Goal: Check status: Check status

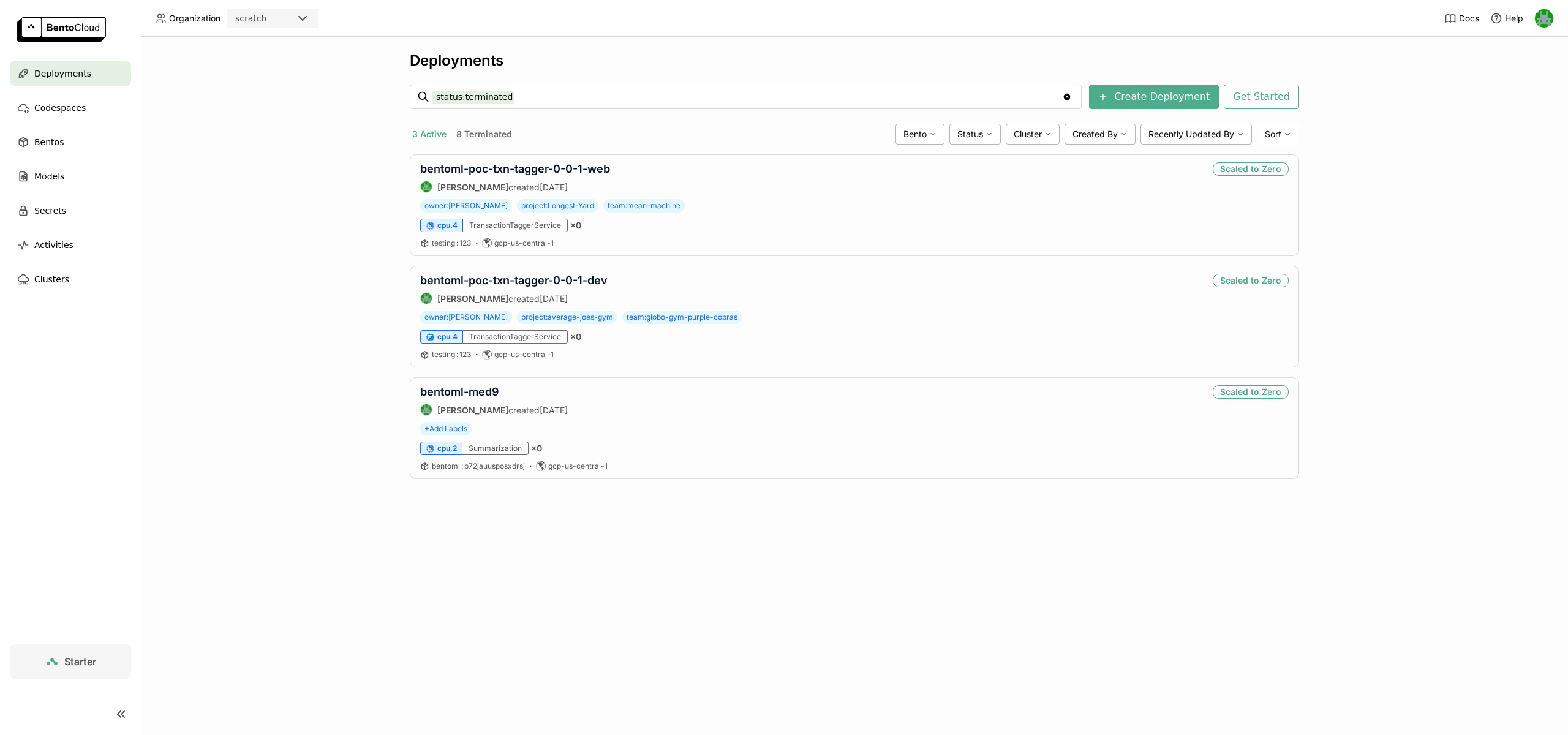
click at [247, 13] on div "scratch" at bounding box center [250, 18] width 31 height 13
click at [254, 72] on div "wayflyer-prod" at bounding box center [272, 78] width 73 height 13
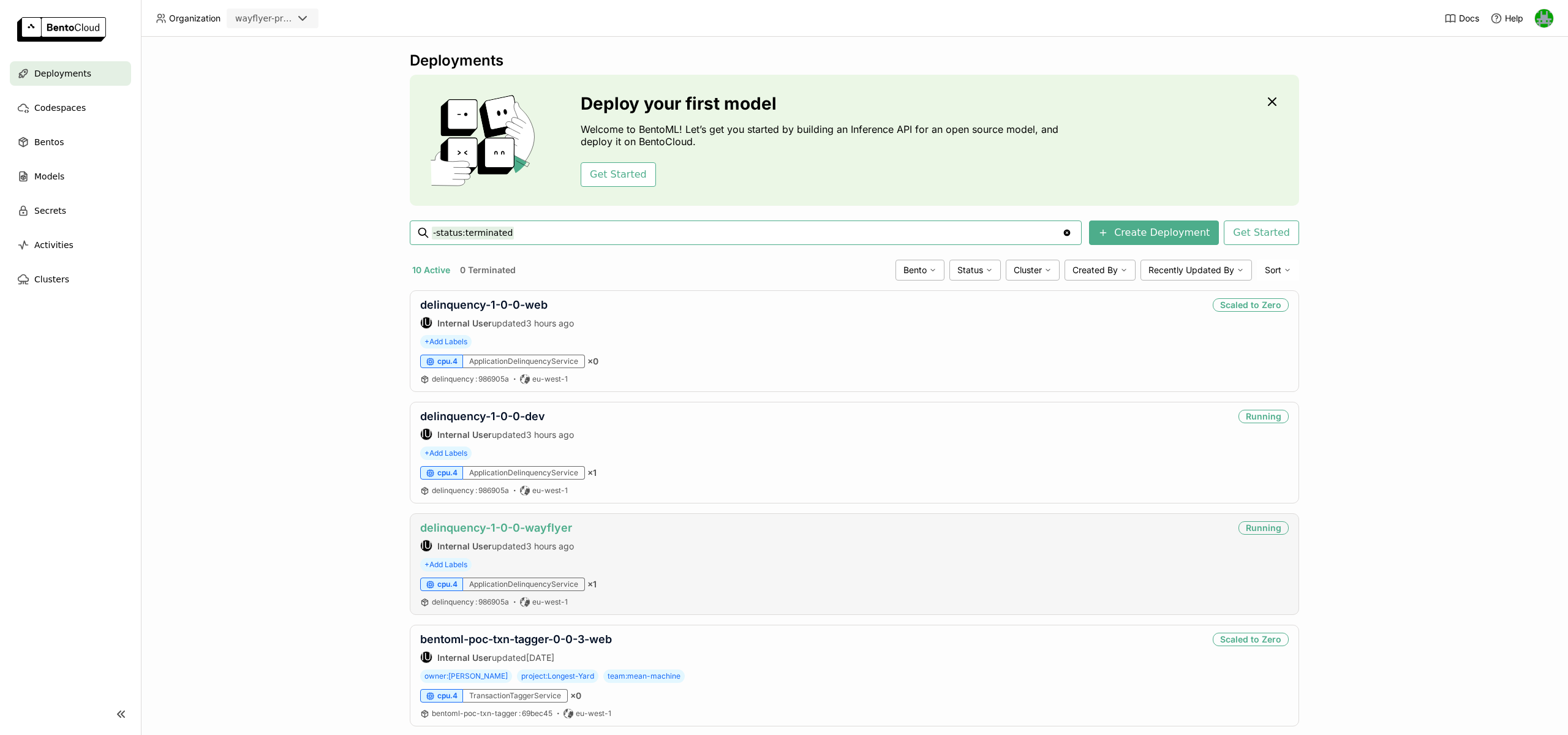
click at [510, 522] on link "delinquency-1-0-0-wayflyer" at bounding box center [496, 527] width 152 height 13
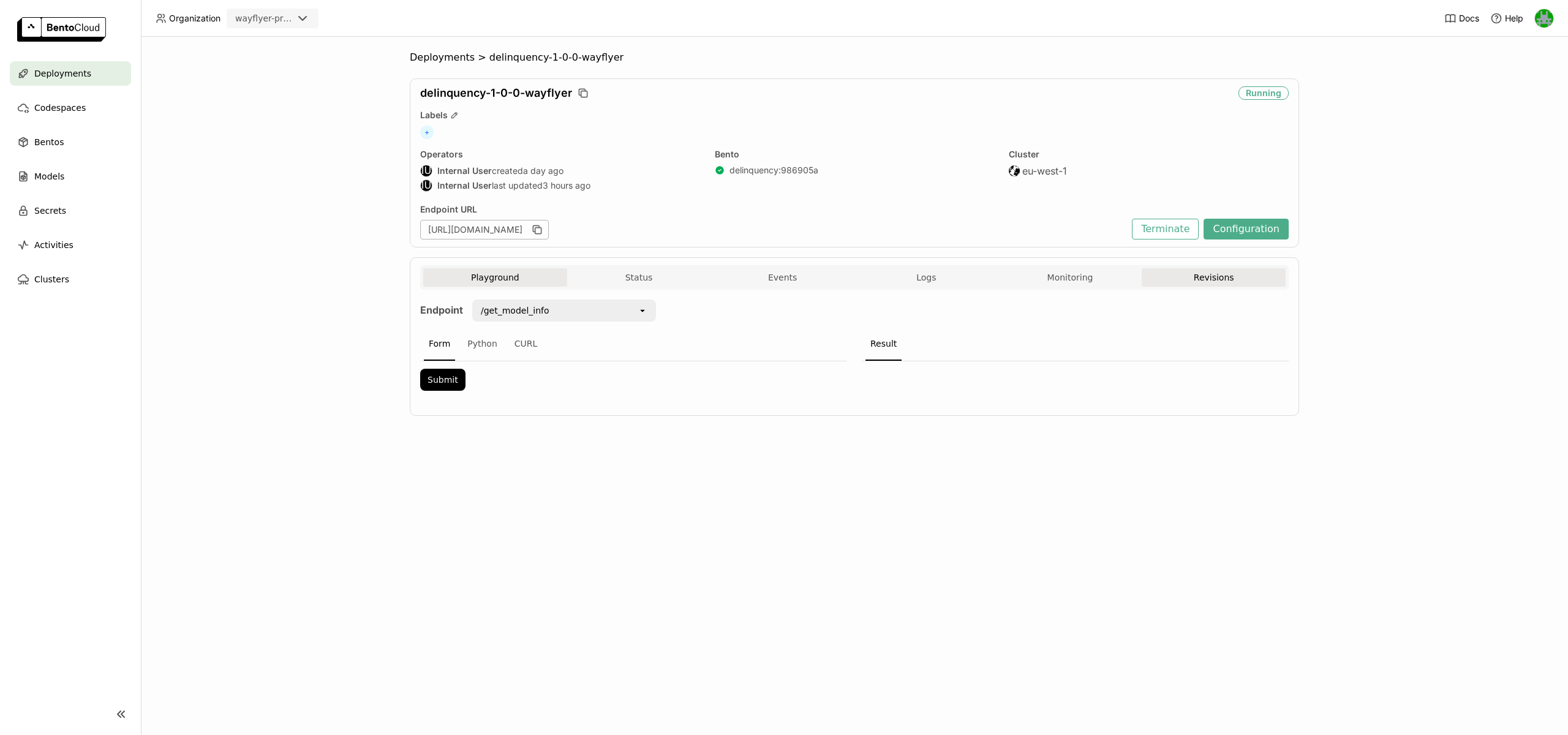
click at [1222, 280] on button "Revisions" at bounding box center [1214, 278] width 144 height 18
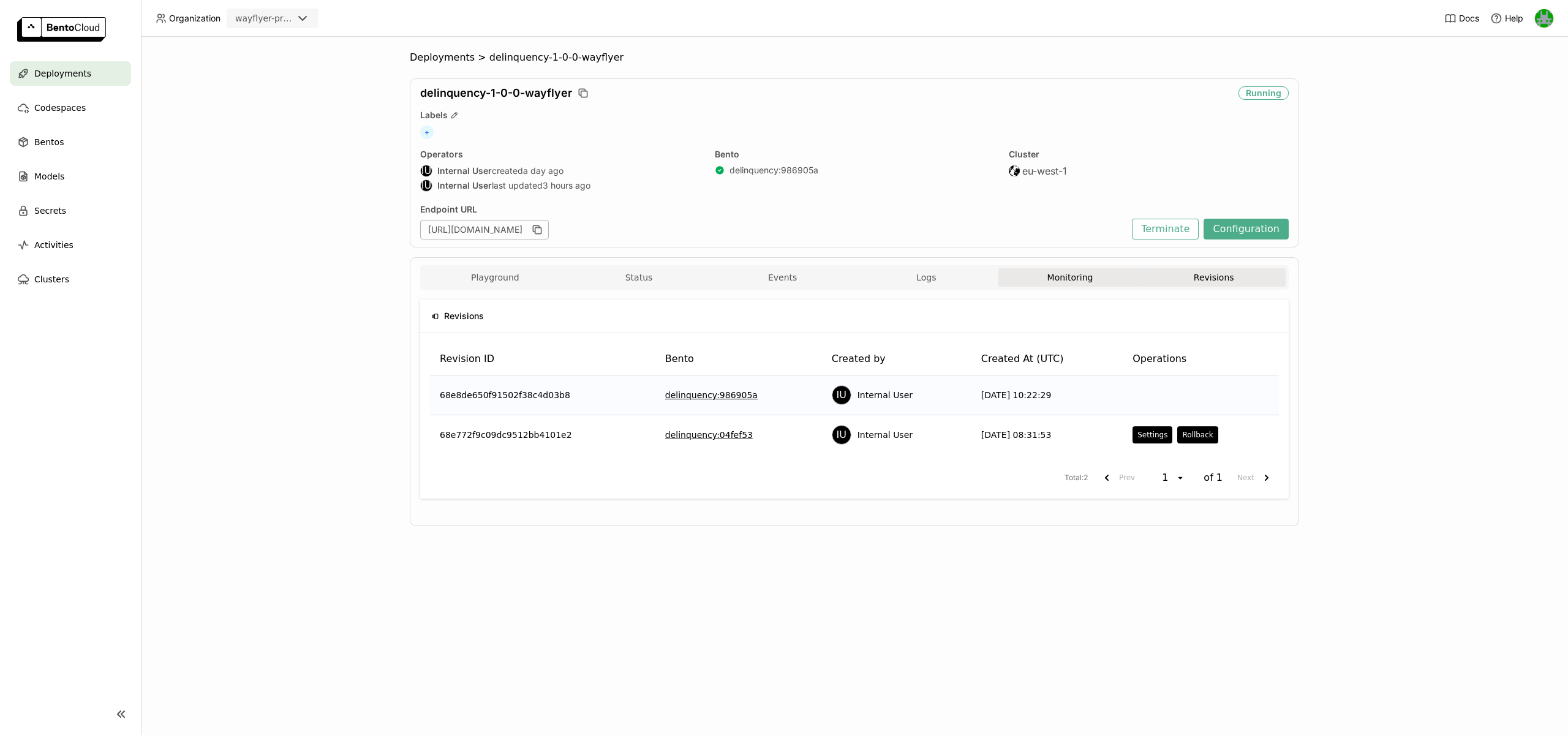
click at [1066, 277] on button "Monitoring" at bounding box center [1070, 278] width 144 height 18
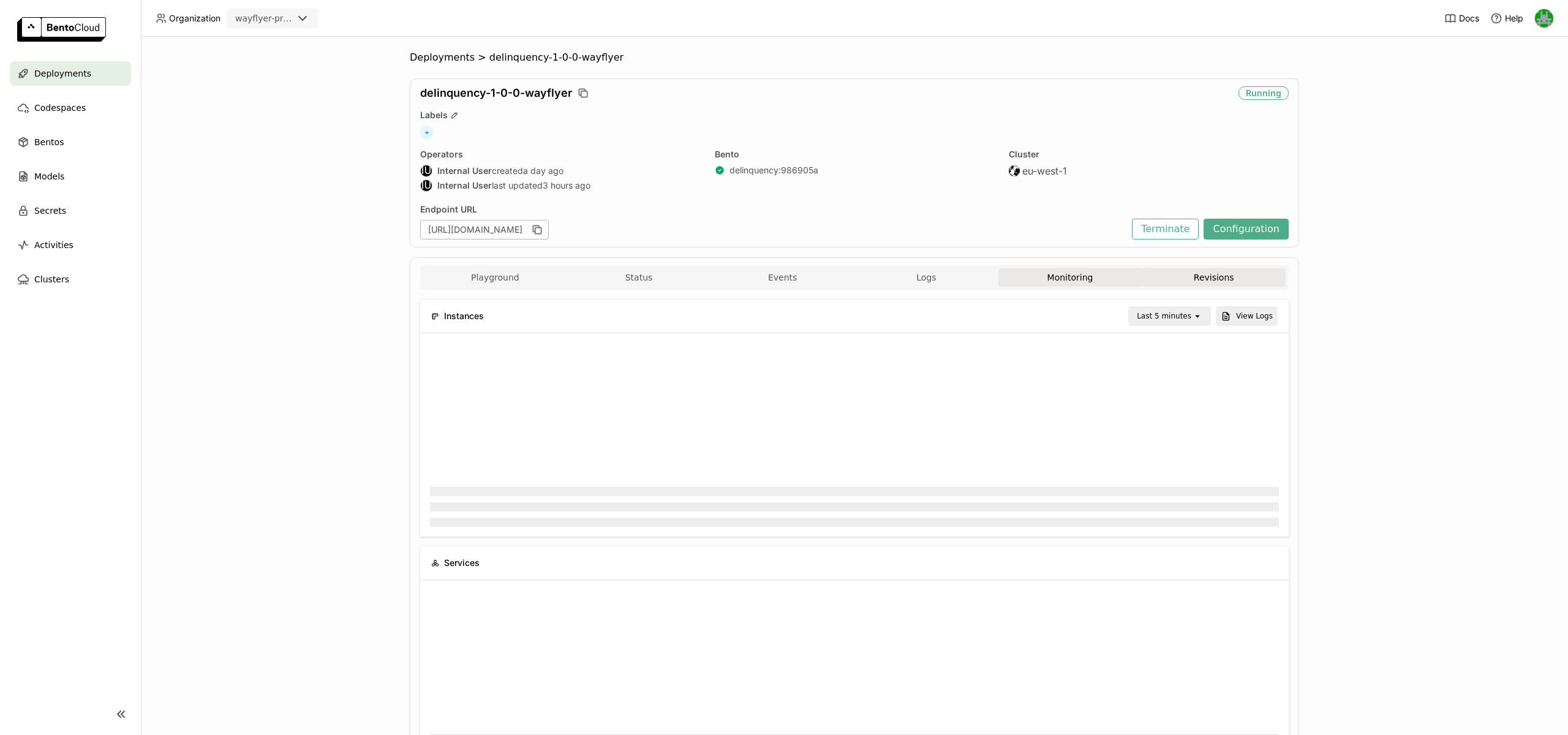
click at [1190, 278] on button "Revisions" at bounding box center [1214, 278] width 144 height 18
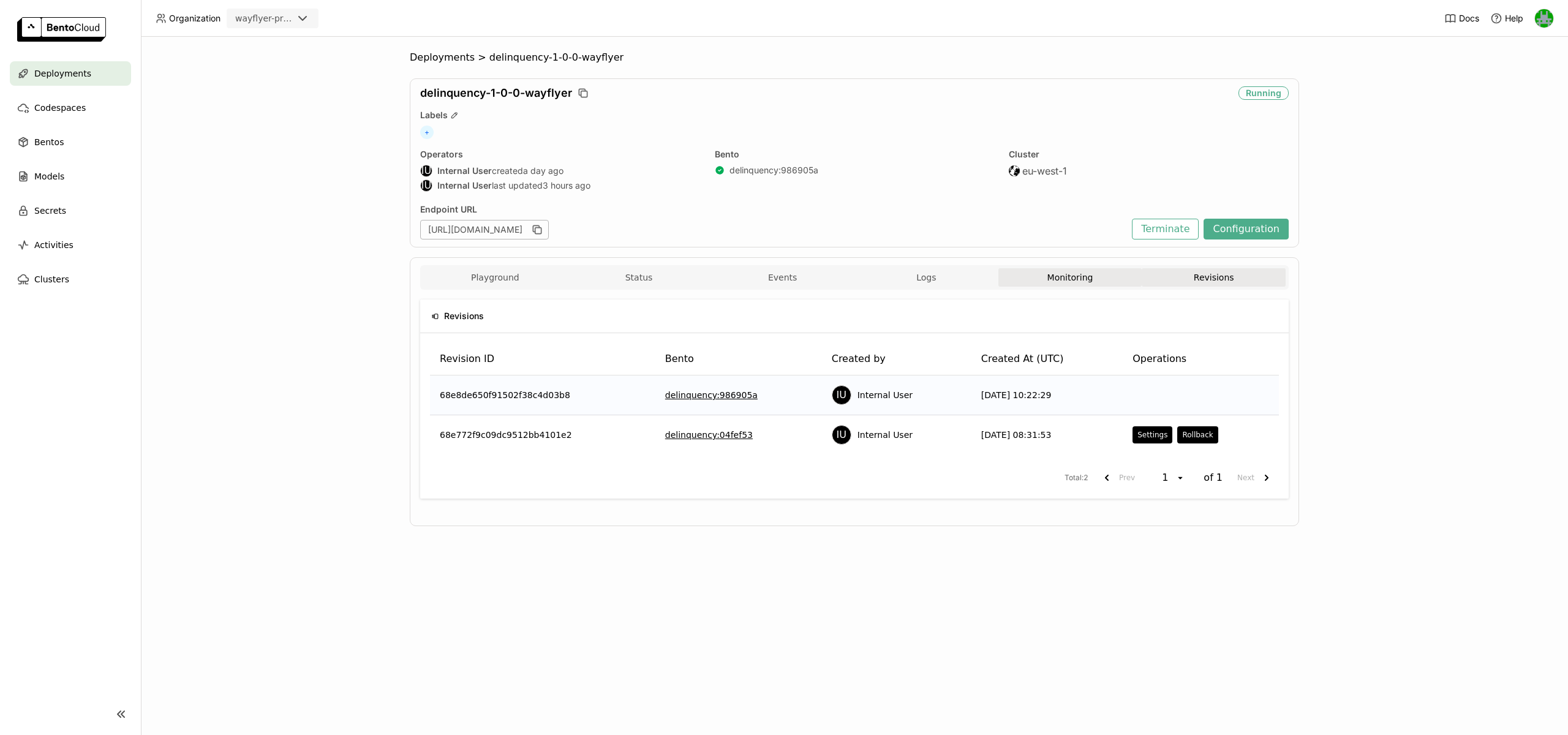
click at [1111, 274] on button "Monitoring" at bounding box center [1070, 278] width 144 height 18
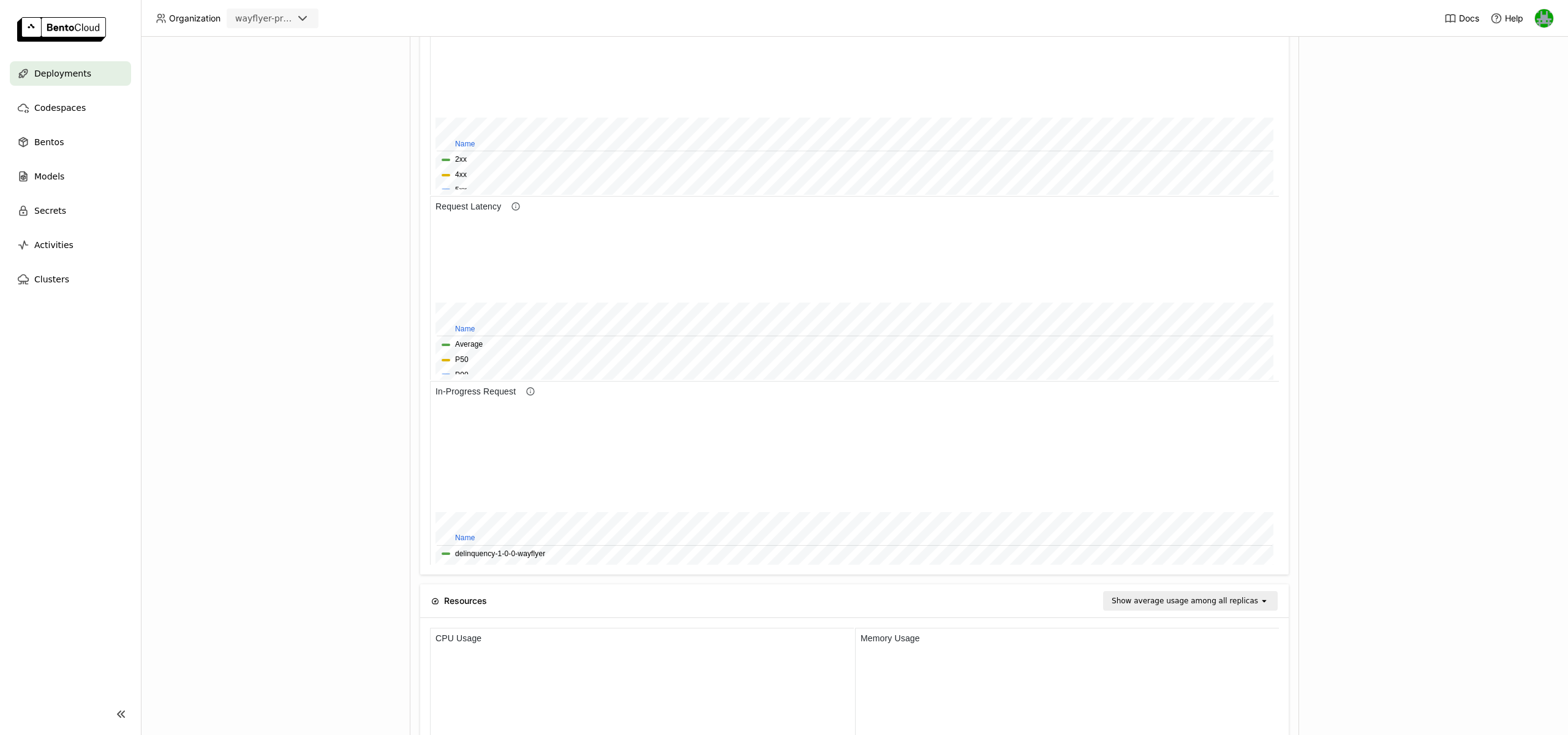
scroll to position [165, 0]
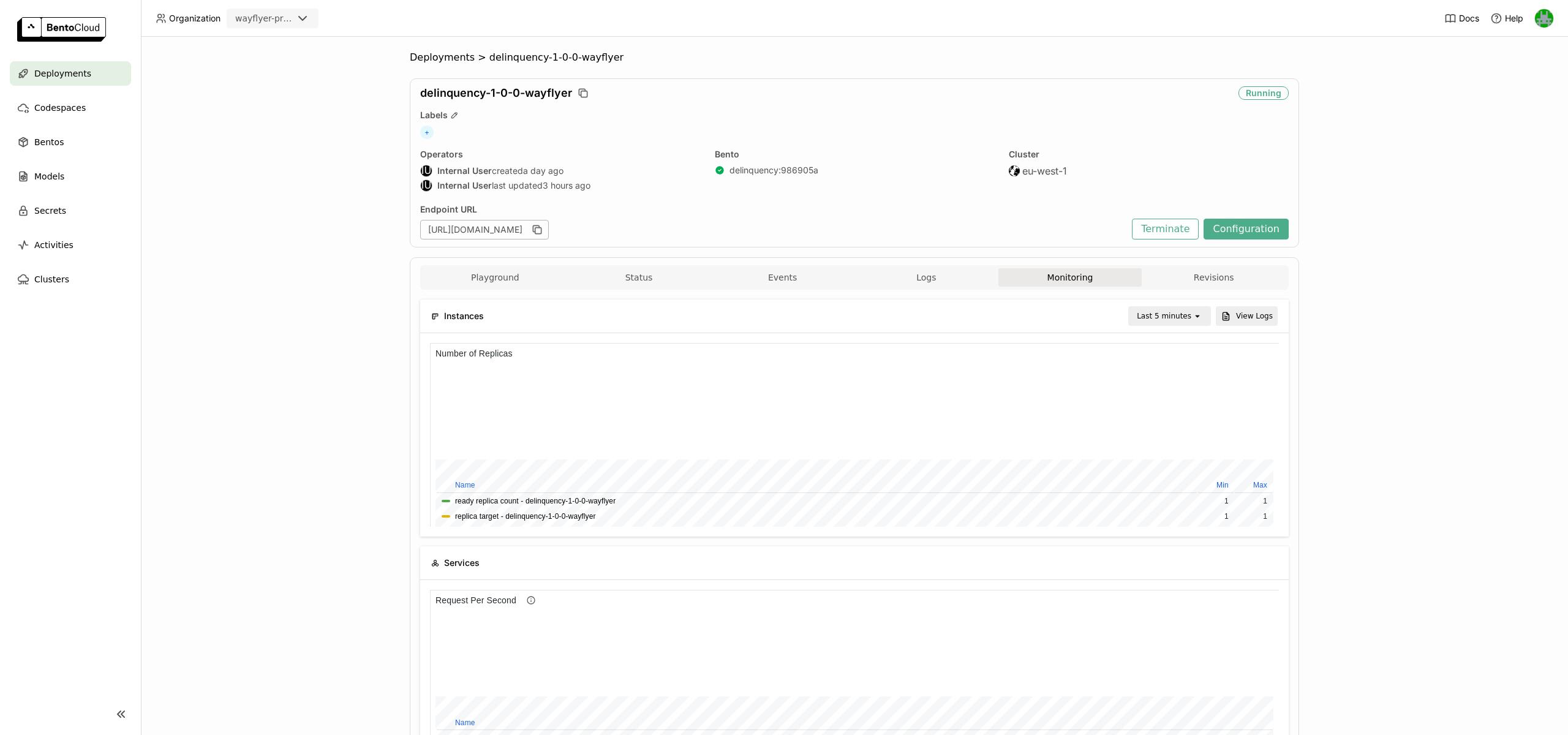
click at [1161, 306] on div "Last 5 minutes open" at bounding box center [1168, 315] width 83 height 19
click at [1150, 414] on div "Last 1 hour" at bounding box center [1171, 410] width 59 height 13
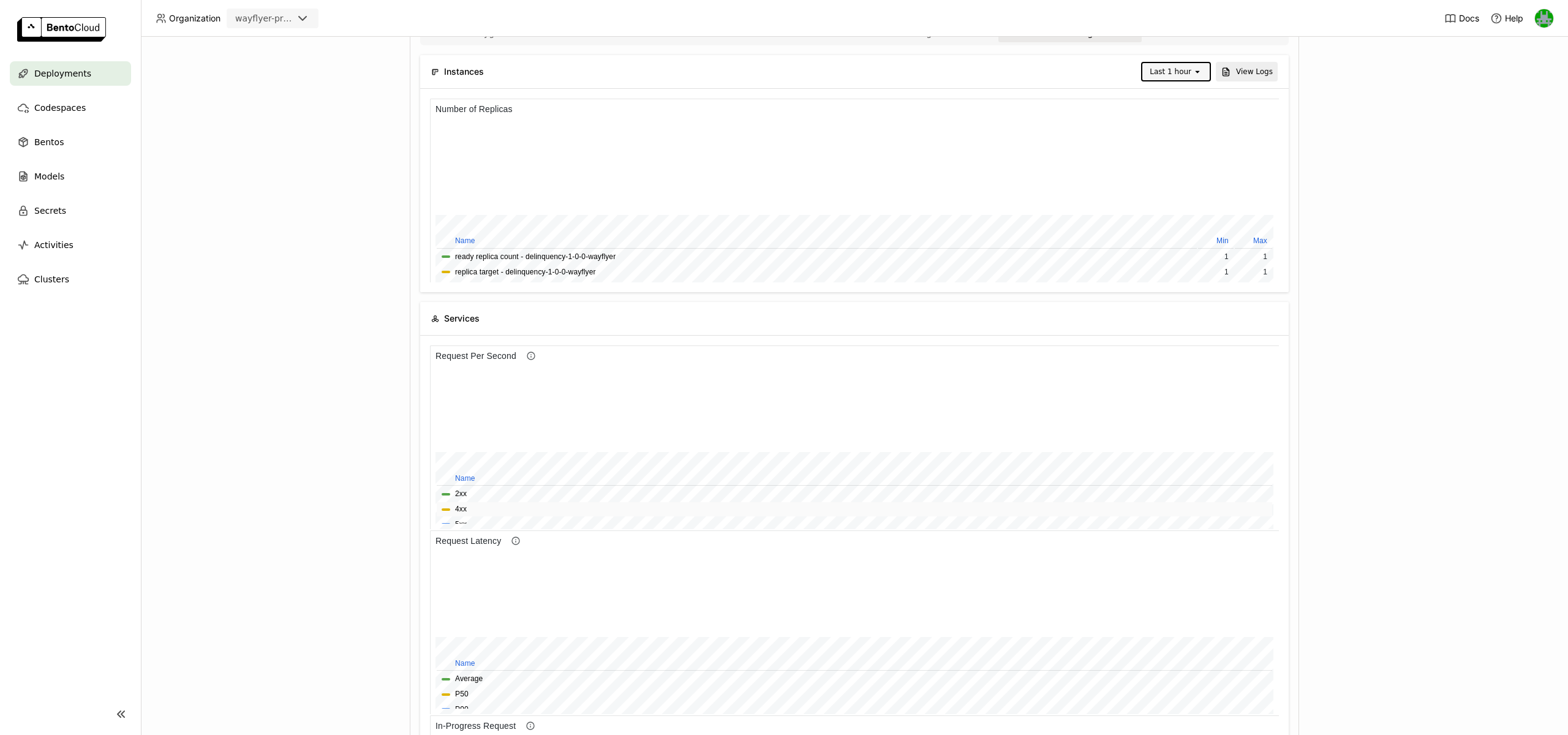
click at [486, 508] on span "4xx" at bounding box center [854, 510] width 826 height 12
drag, startPoint x: 475, startPoint y: 504, endPoint x: 469, endPoint y: 504, distance: 6.0
click at [475, 504] on span "4xx" at bounding box center [854, 510] width 826 height 12
click at [441, 508] on div at bounding box center [445, 509] width 8 height 3
drag, startPoint x: 415, startPoint y: 513, endPoint x: 429, endPoint y: 513, distance: 14.0
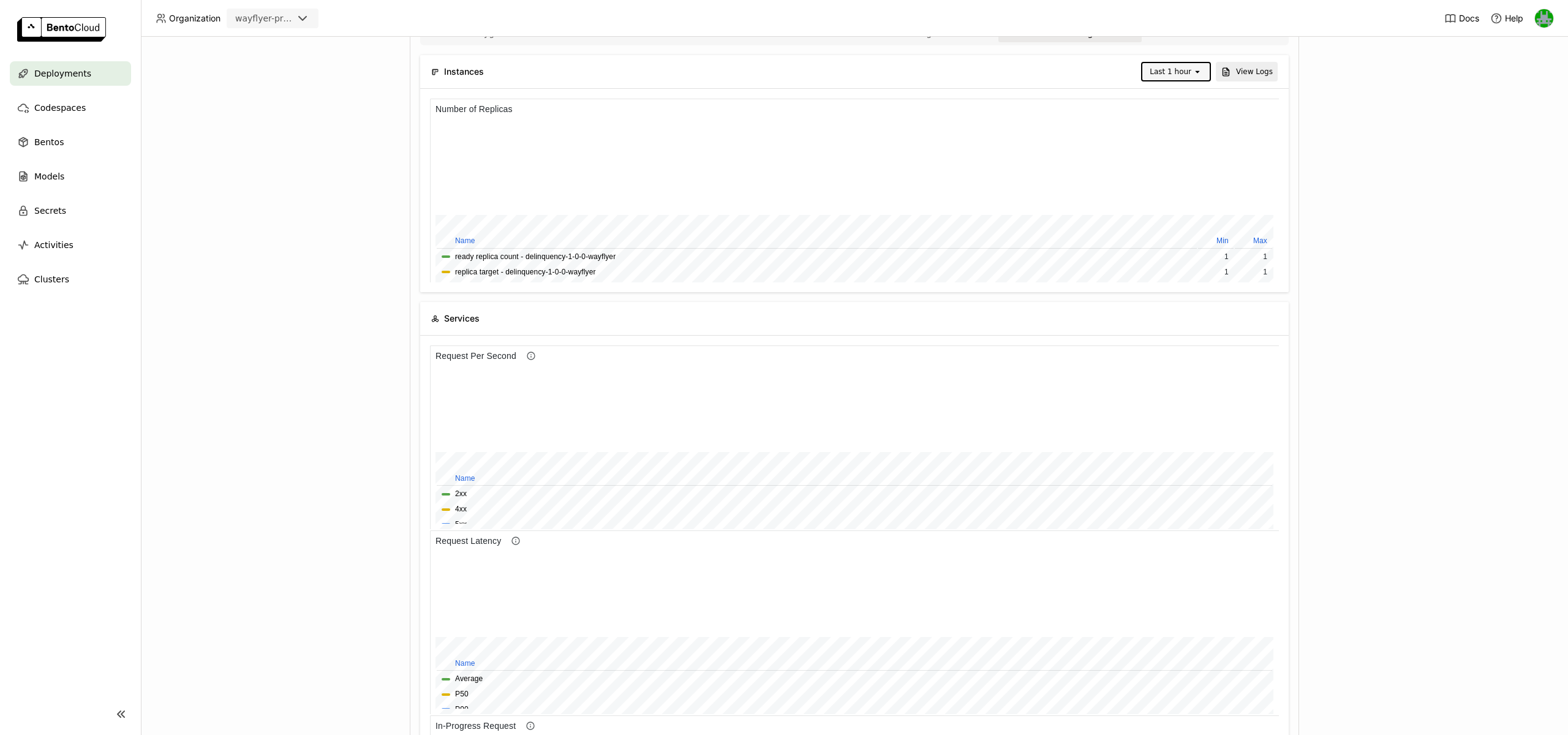
click at [417, 513] on div "Playground Status Events Logs Monitoring Revisions Endpoint /get_model_info ope…" at bounding box center [854, 689] width 889 height 1354
click at [462, 506] on button "4xx" at bounding box center [461, 510] width 12 height 12
click at [460, 521] on button "5xx" at bounding box center [461, 525] width 12 height 12
click at [462, 509] on button "4xx" at bounding box center [461, 510] width 12 height 12
click at [460, 523] on button "5xx" at bounding box center [461, 525] width 12 height 12
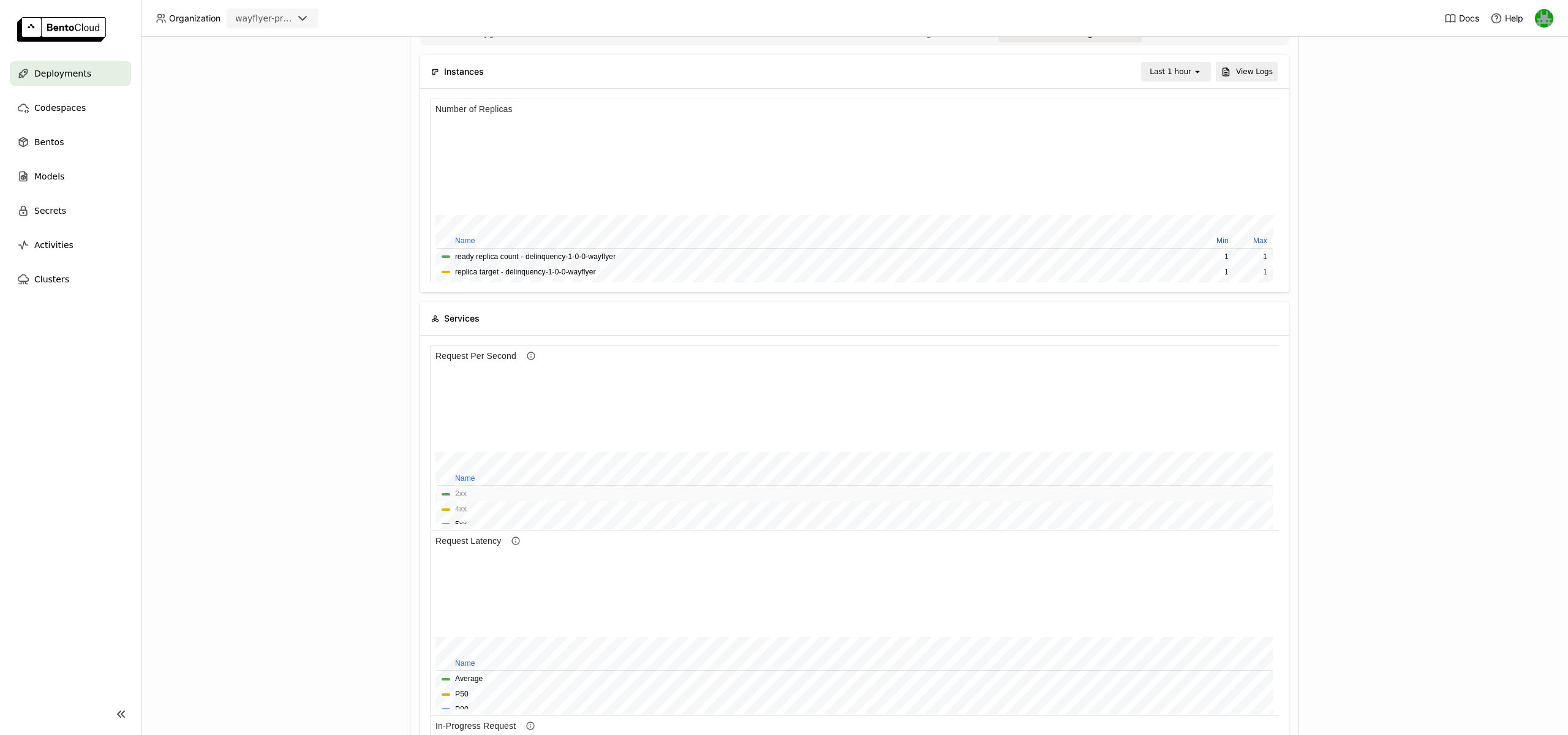
click at [461, 492] on button "2xx" at bounding box center [461, 494] width 12 height 12
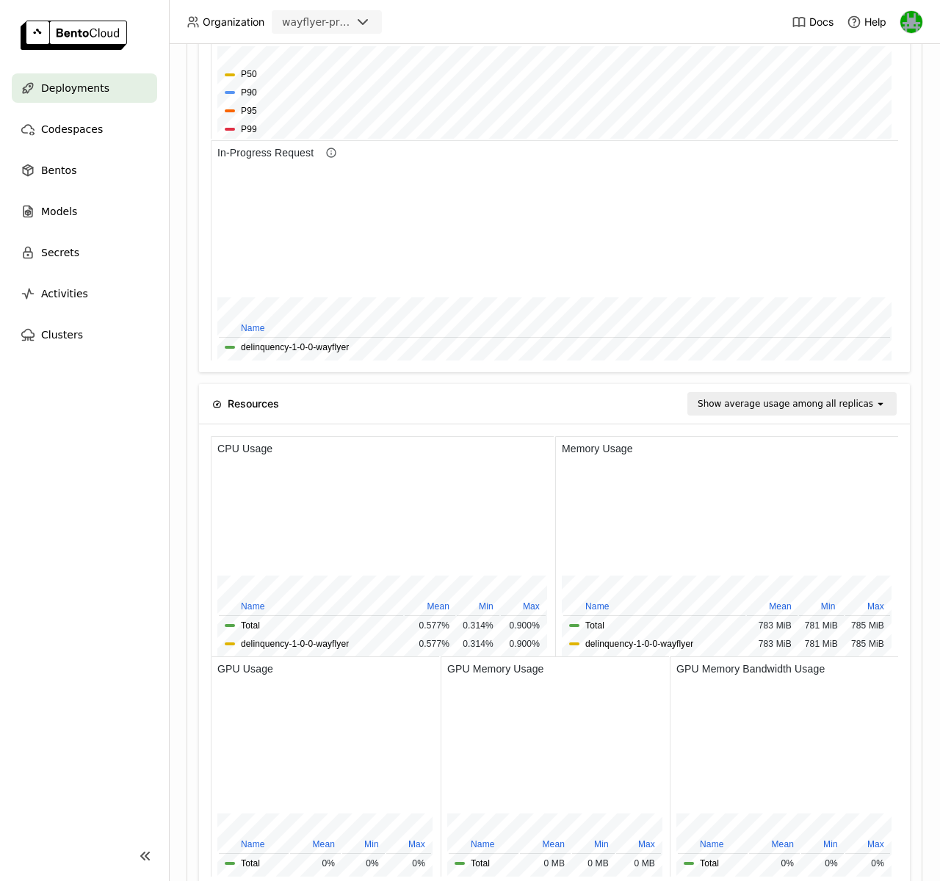
scroll to position [1039, 0]
